Goal: Transaction & Acquisition: Purchase product/service

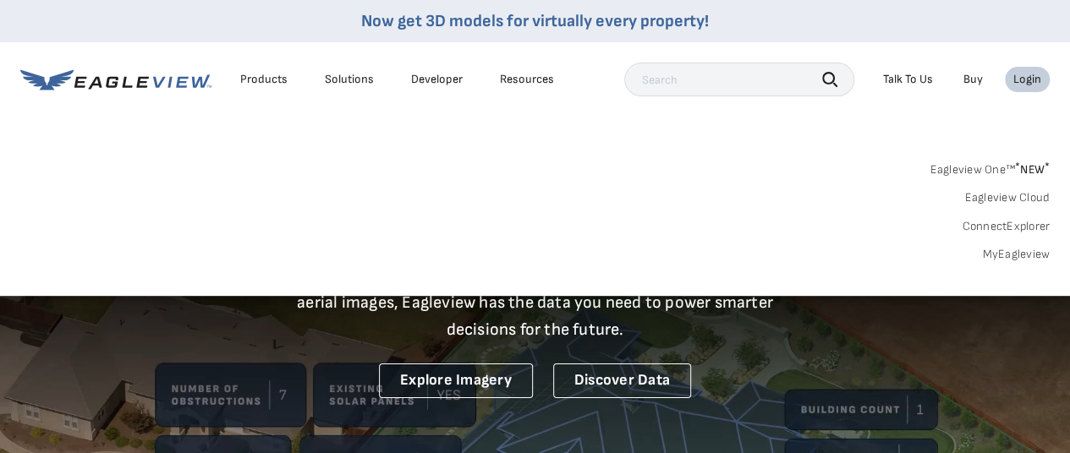
click at [1004, 256] on link "MyEagleview" at bounding box center [1016, 254] width 68 height 15
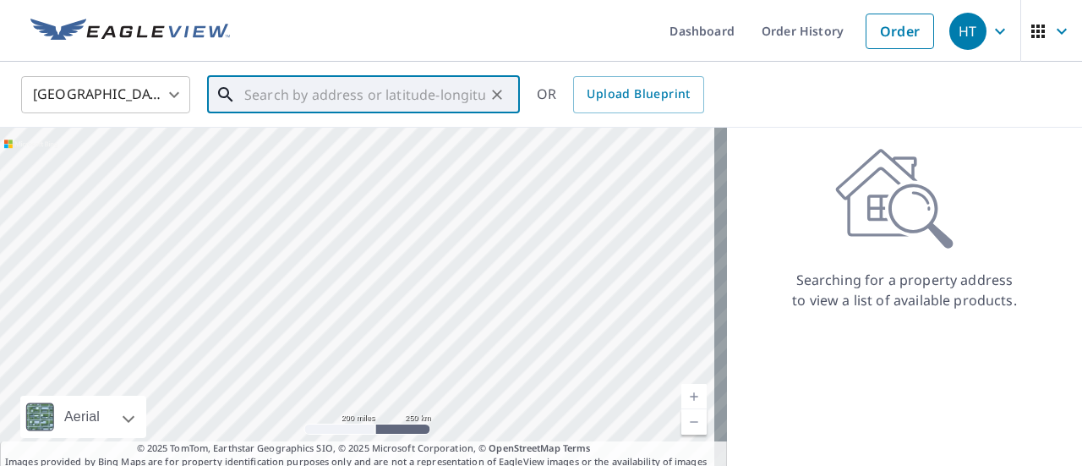
click at [416, 92] on input "text" at bounding box center [364, 94] width 241 height 47
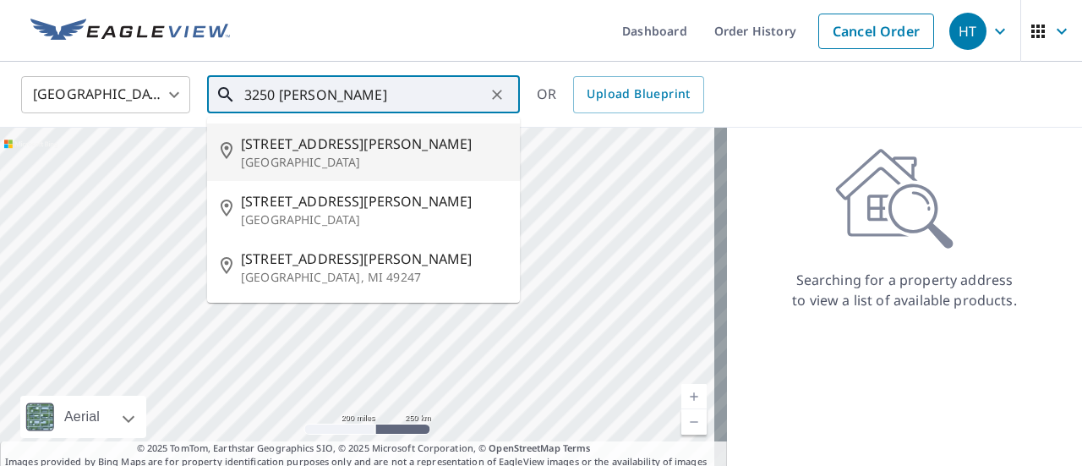
click at [342, 156] on p "Beaumont, TX 77705" at bounding box center [374, 162] width 266 height 17
type input "3250 Posey St Beaumont, TX 77705"
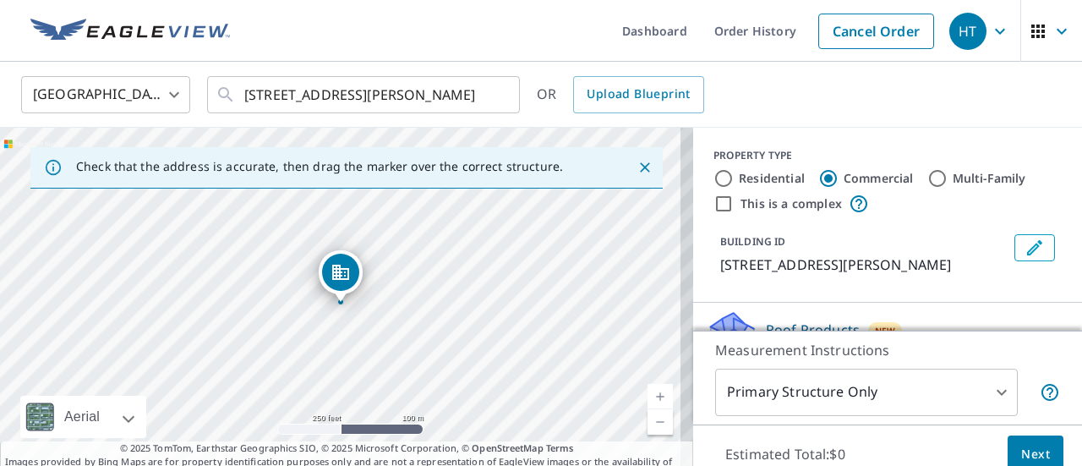
scroll to position [85, 0]
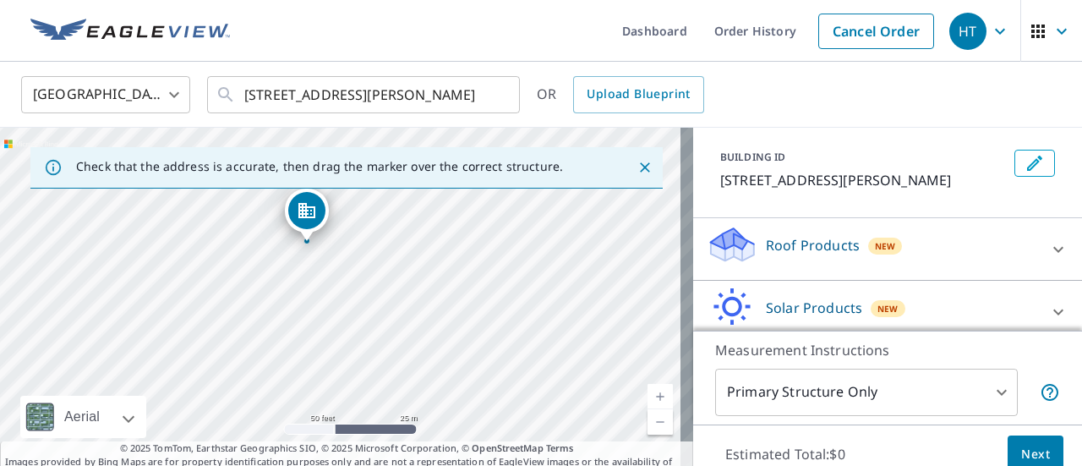
drag, startPoint x: 145, startPoint y: 297, endPoint x: 523, endPoint y: 394, distance: 390.3
click at [523, 394] on div "3250 Posey St Beaumont, TX 77705" at bounding box center [346, 305] width 693 height 355
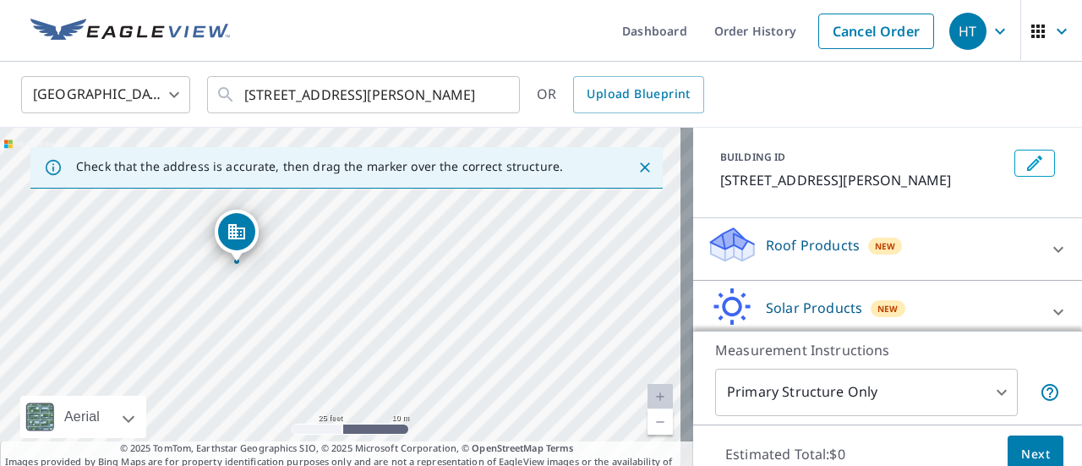
drag, startPoint x: 257, startPoint y: 267, endPoint x: 316, endPoint y: 360, distance: 110.2
click at [316, 360] on div "3250 Posey St Beaumont, TX 77705" at bounding box center [346, 305] width 693 height 355
click at [789, 241] on p "Roof Products" at bounding box center [813, 245] width 94 height 20
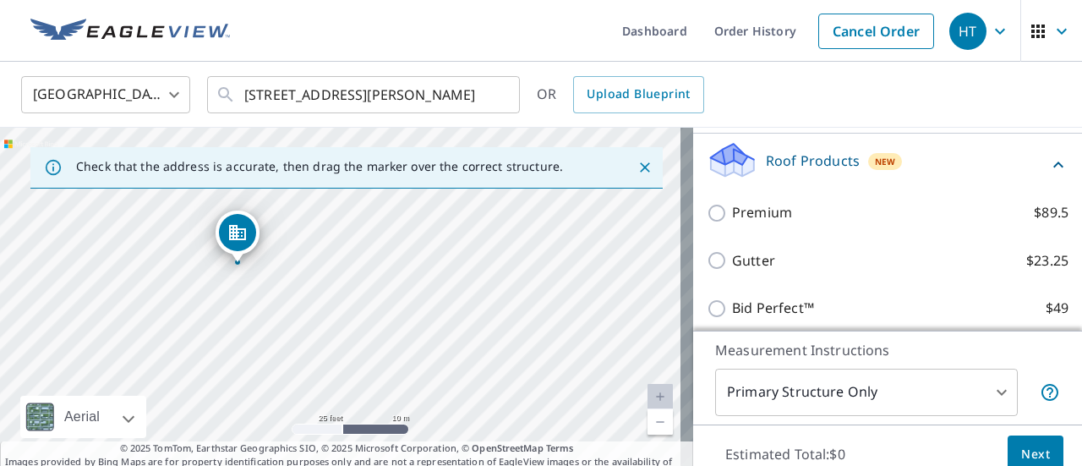
scroll to position [254, 0]
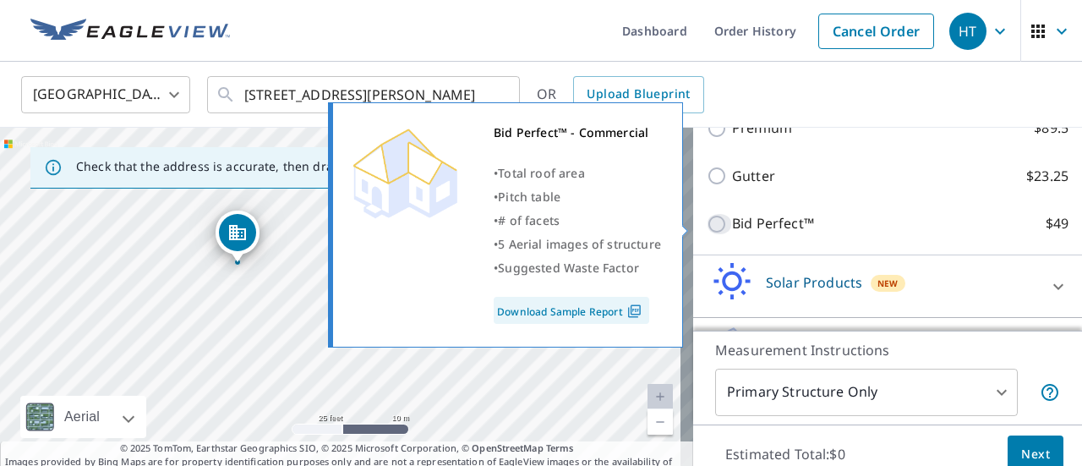
click at [707, 225] on input "Bid Perfect™ $49" at bounding box center [719, 224] width 25 height 20
checkbox input "true"
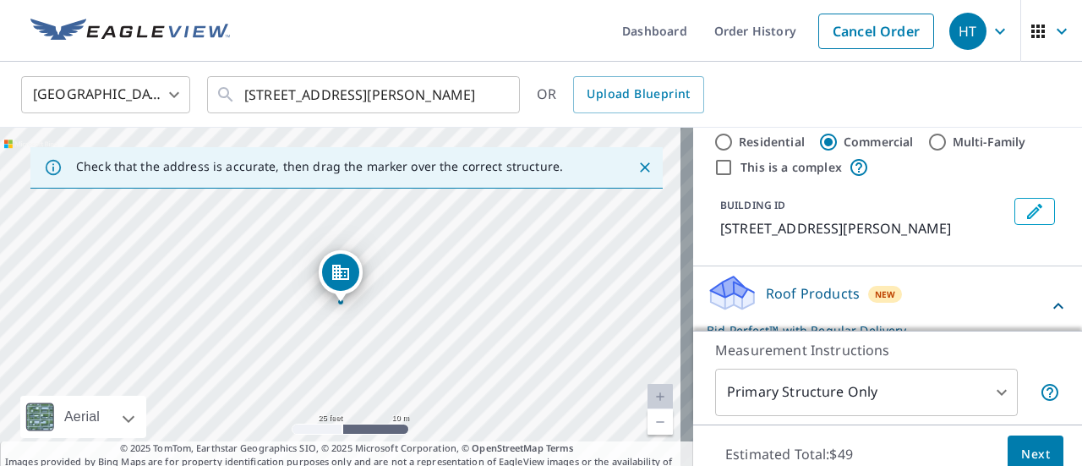
scroll to position [0, 0]
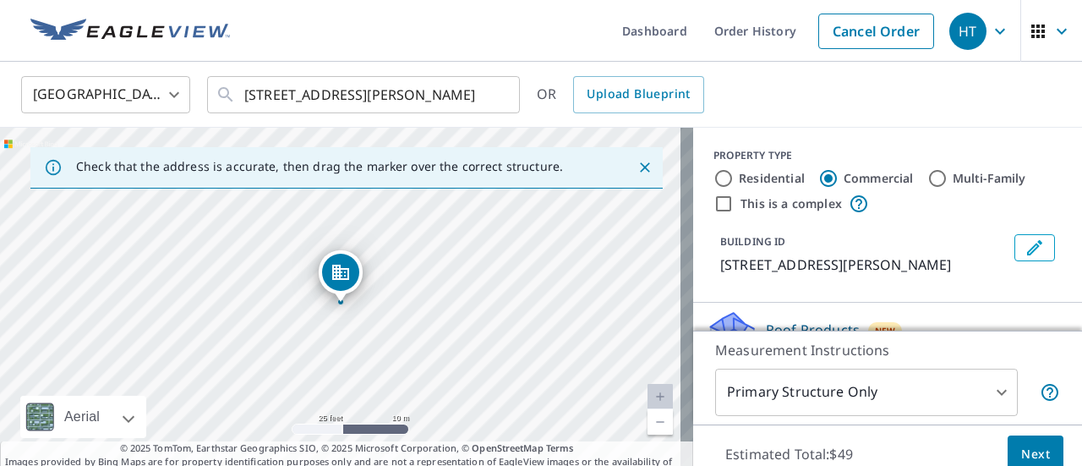
click at [720, 181] on input "Residential" at bounding box center [724, 178] width 20 height 20
radio input "true"
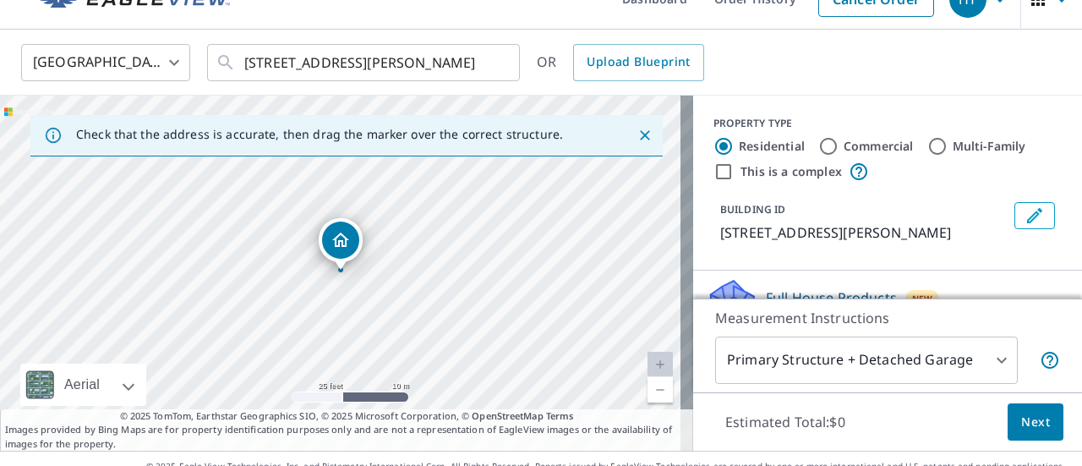
scroll to position [59, 0]
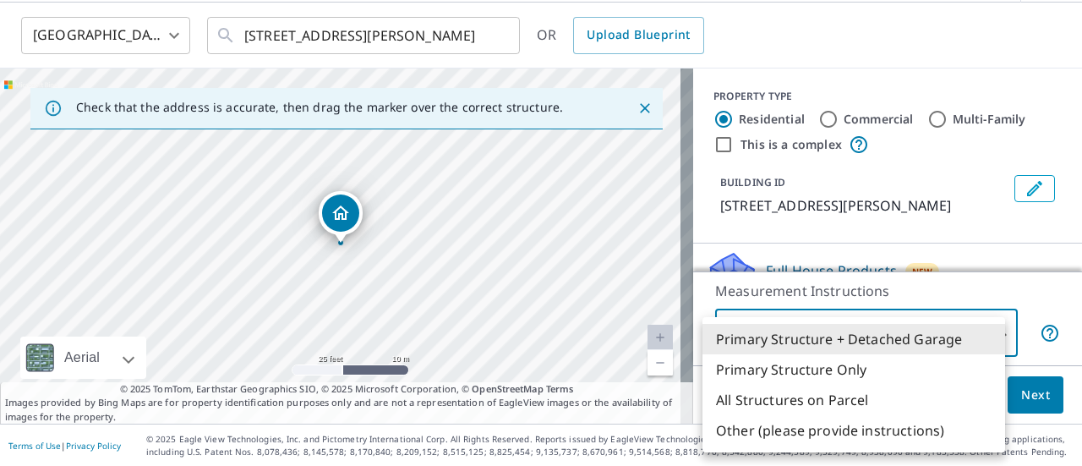
click at [989, 327] on body "HT HT Dashboard Order History Cancel Order HT United States US ​ 3250 Posey St …" at bounding box center [541, 233] width 1082 height 466
click at [851, 371] on li "Primary Structure Only" at bounding box center [854, 369] width 303 height 30
type input "2"
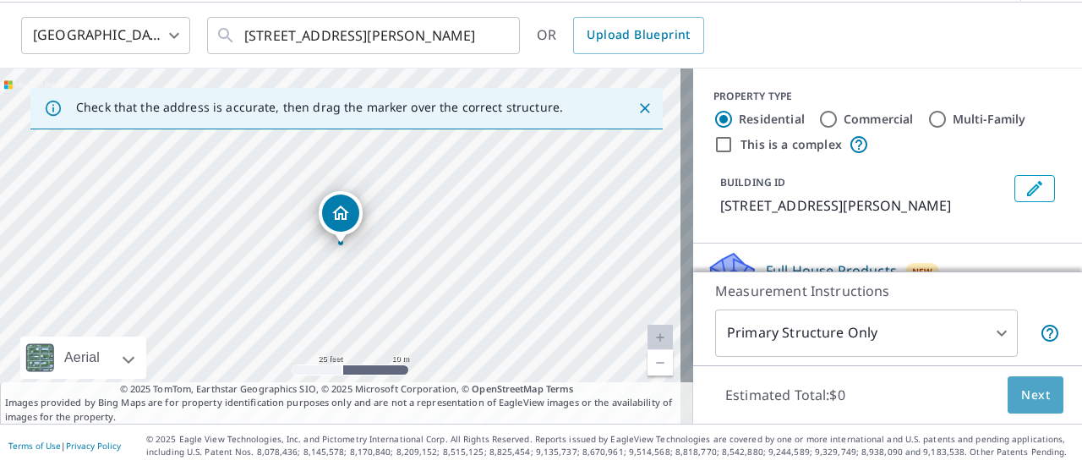
click at [1021, 397] on span "Next" at bounding box center [1035, 395] width 29 height 21
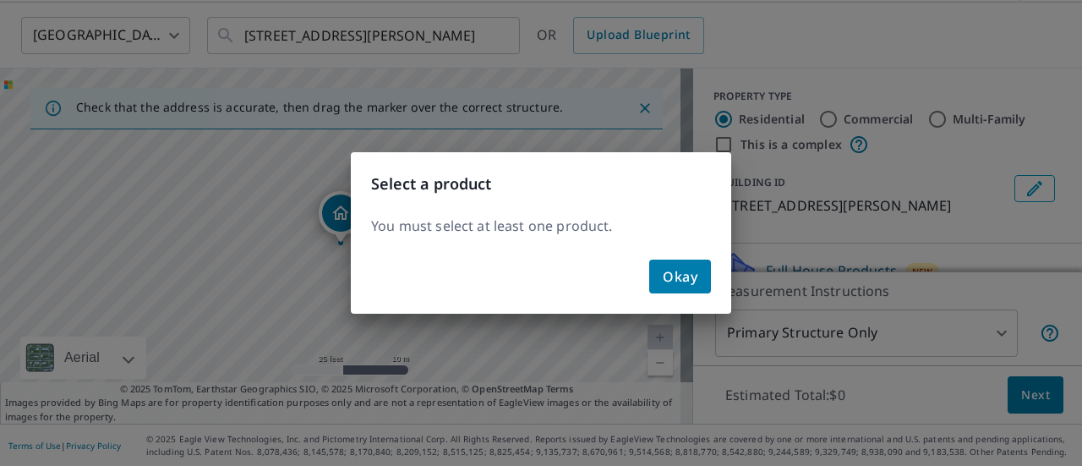
click at [671, 271] on span "Okay" at bounding box center [680, 277] width 35 height 24
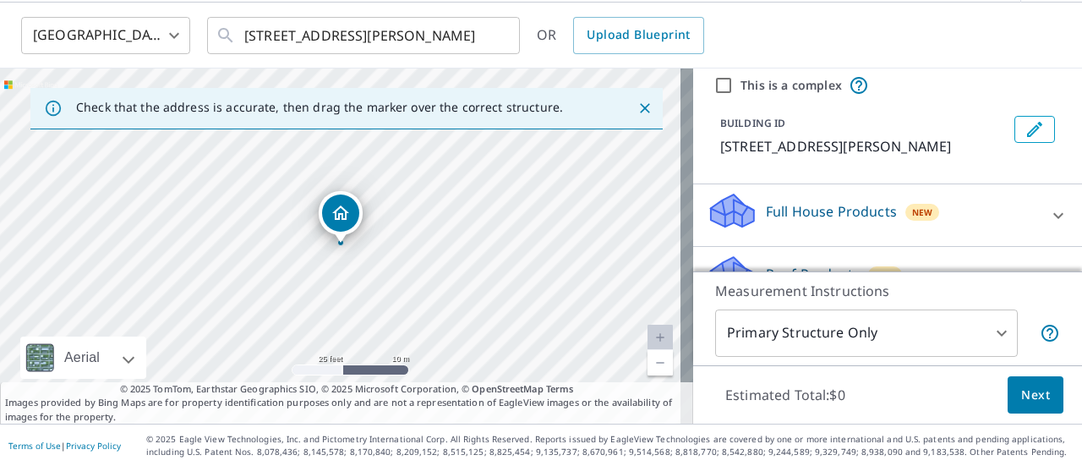
scroll to position [85, 0]
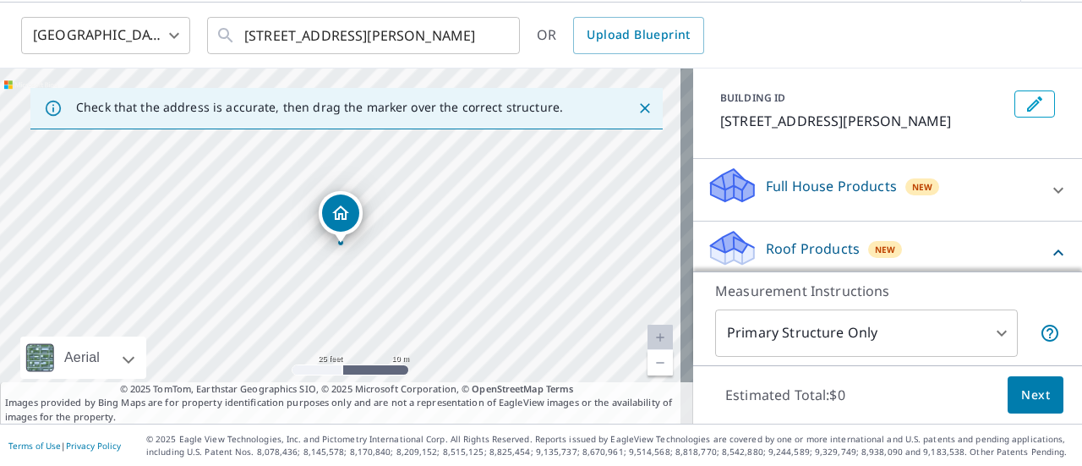
click at [786, 189] on p "Full House Products" at bounding box center [831, 186] width 131 height 20
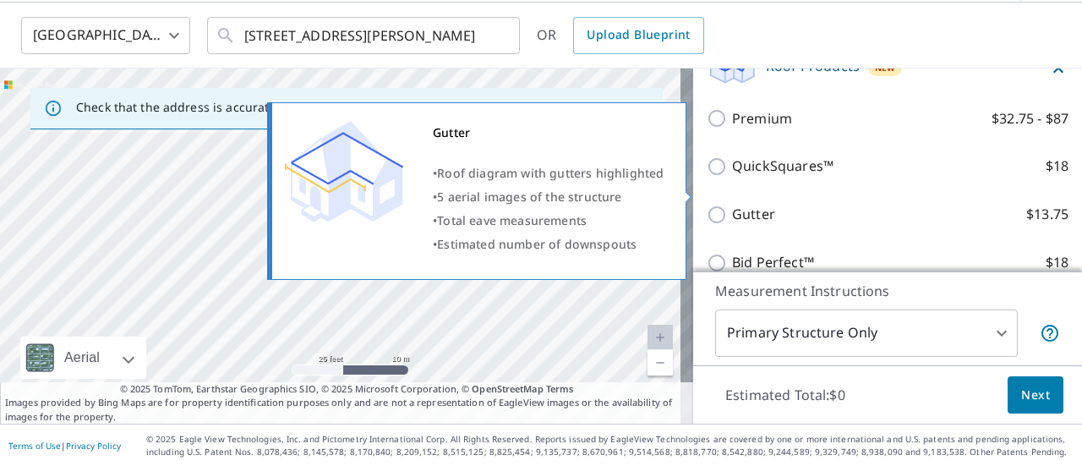
scroll to position [338, 0]
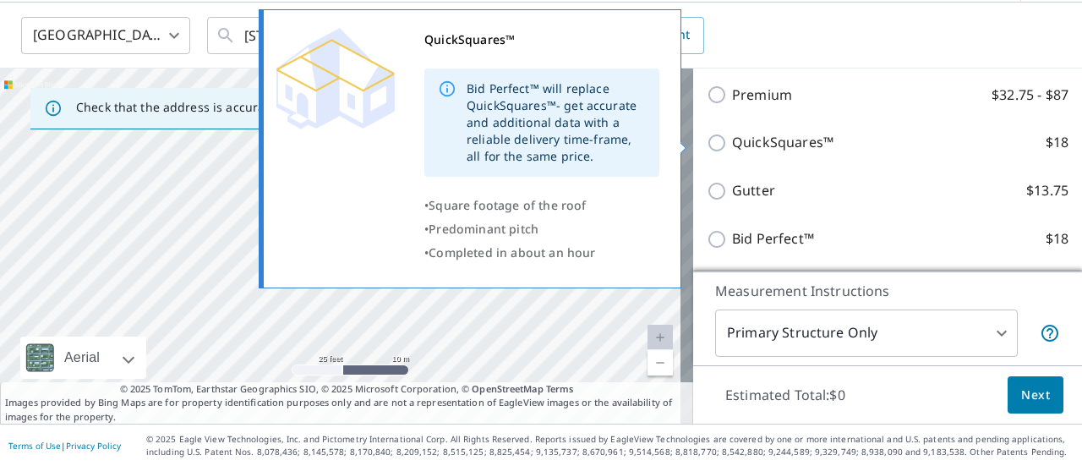
click at [707, 146] on input "QuickSquares™ $18" at bounding box center [719, 143] width 25 height 20
checkbox input "true"
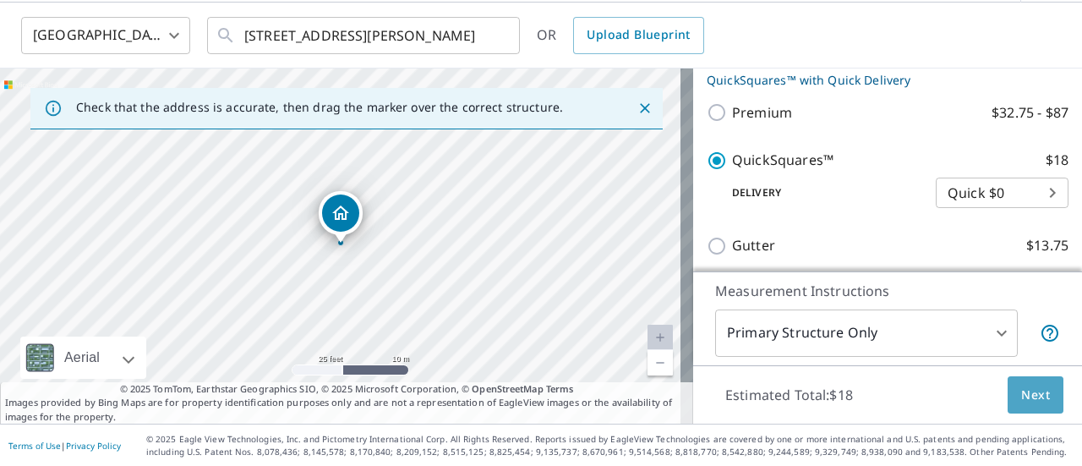
click at [1025, 385] on span "Next" at bounding box center [1035, 395] width 29 height 21
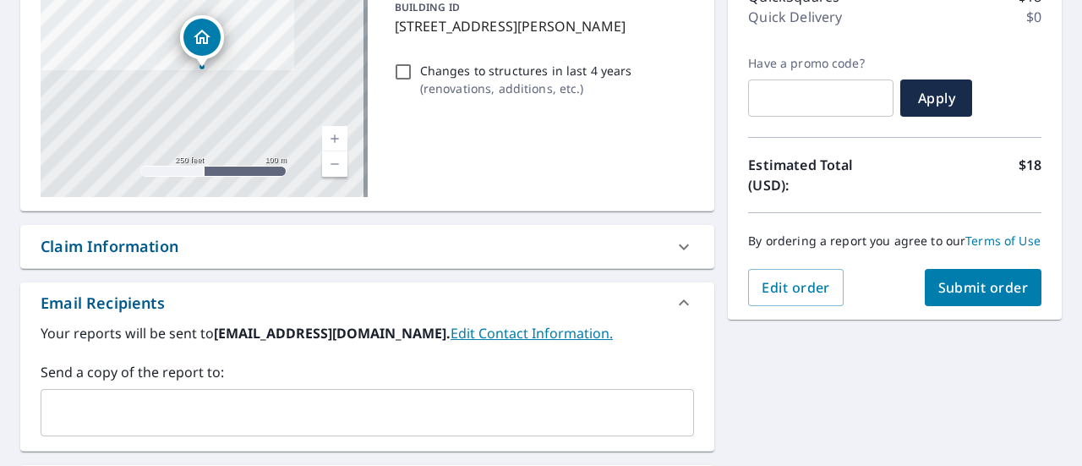
scroll to position [228, 0]
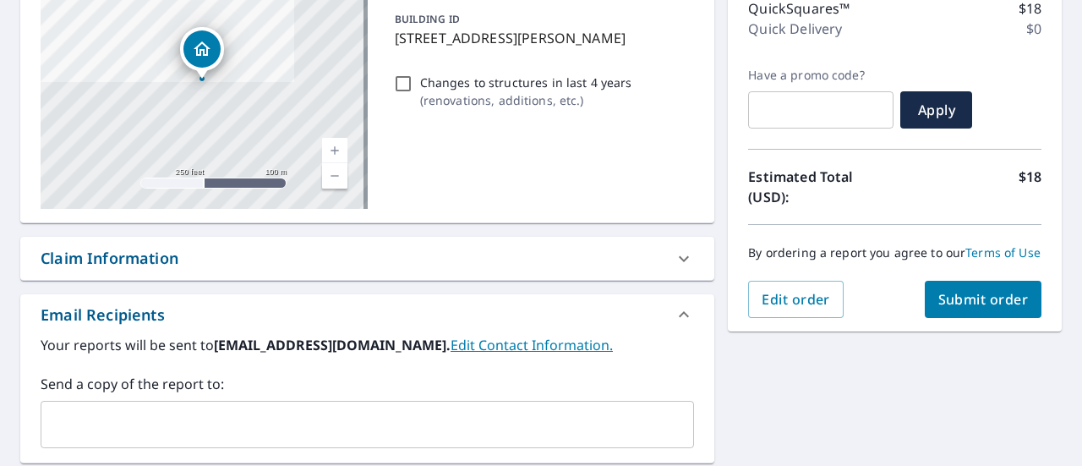
click at [966, 304] on button "Submit order" at bounding box center [984, 299] width 118 height 37
